Goal: Complete application form

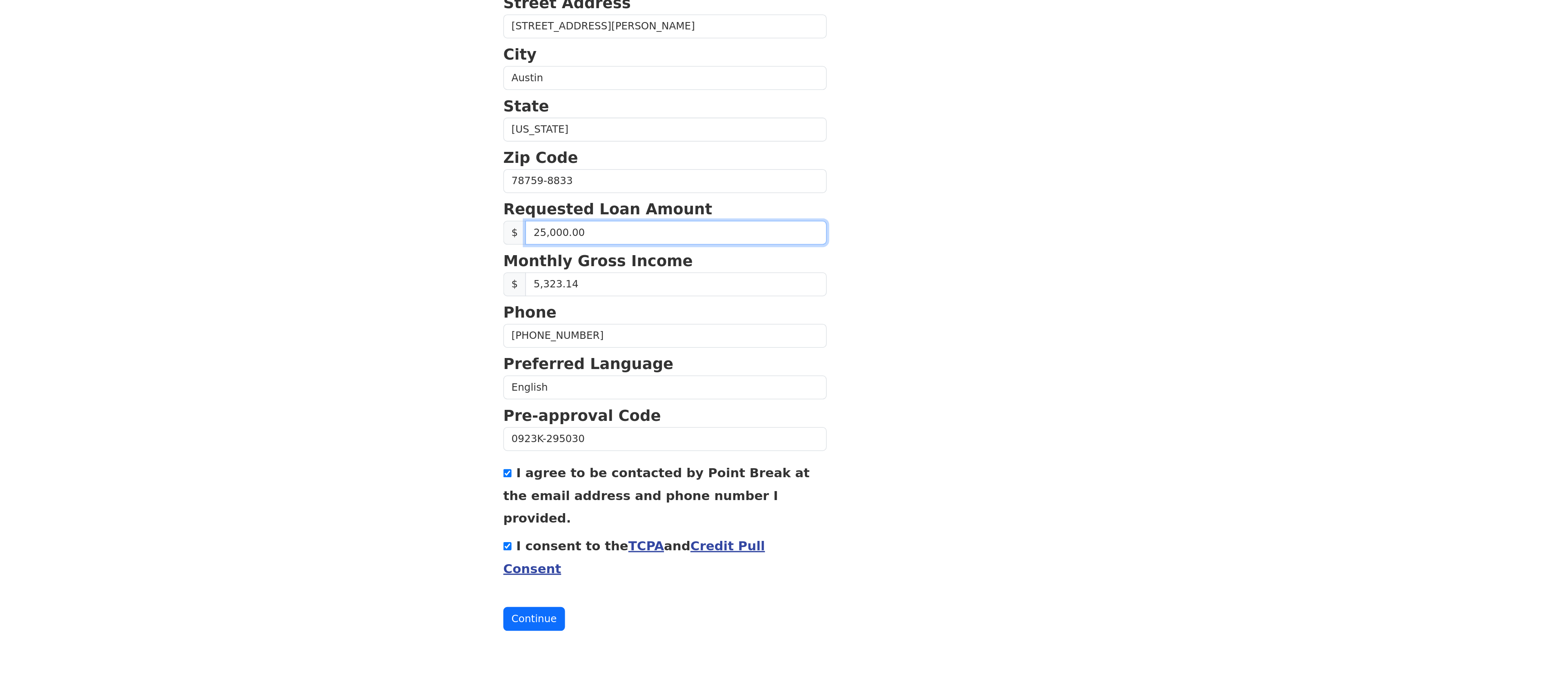
click at [574, 394] on input "25,000.00" at bounding box center [631, 390] width 196 height 16
